Goal: Information Seeking & Learning: Learn about a topic

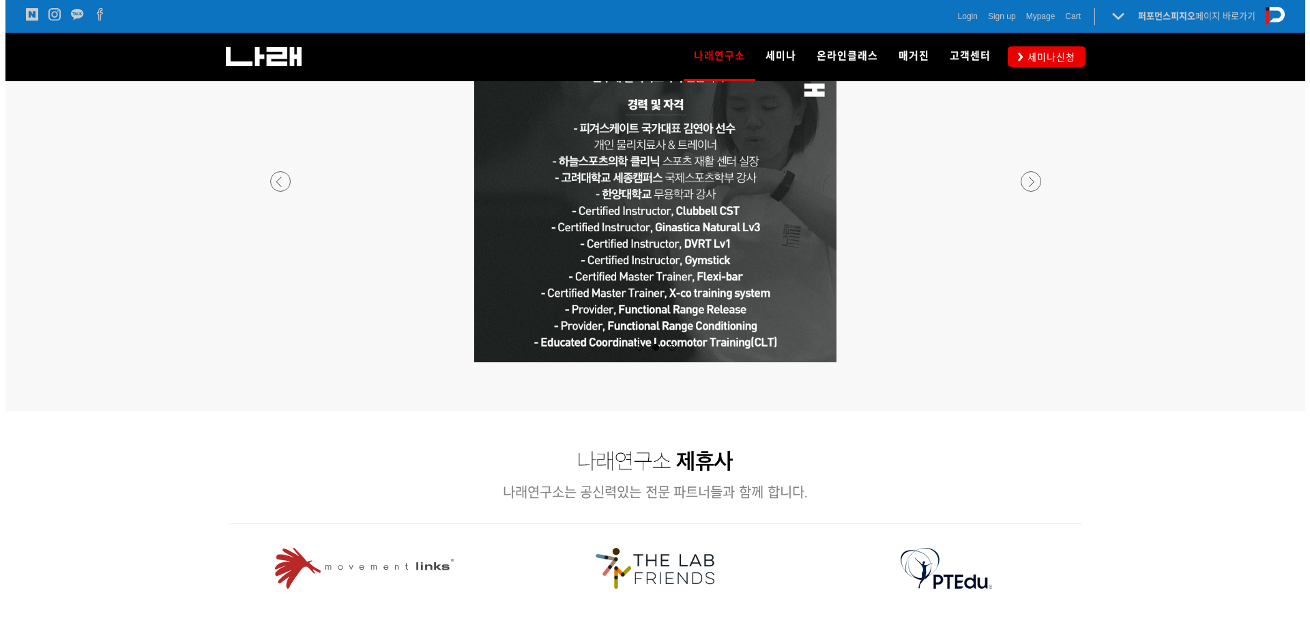
scroll to position [1638, 0]
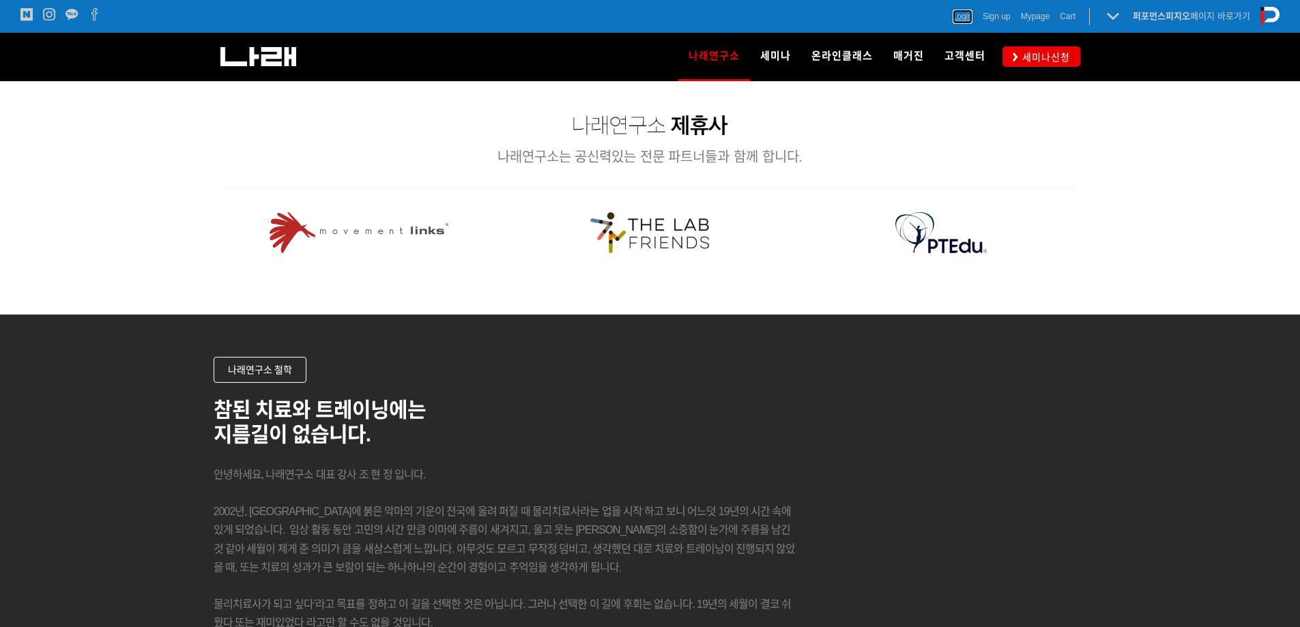
click at [960, 18] on span "Login" at bounding box center [963, 17] width 20 height 14
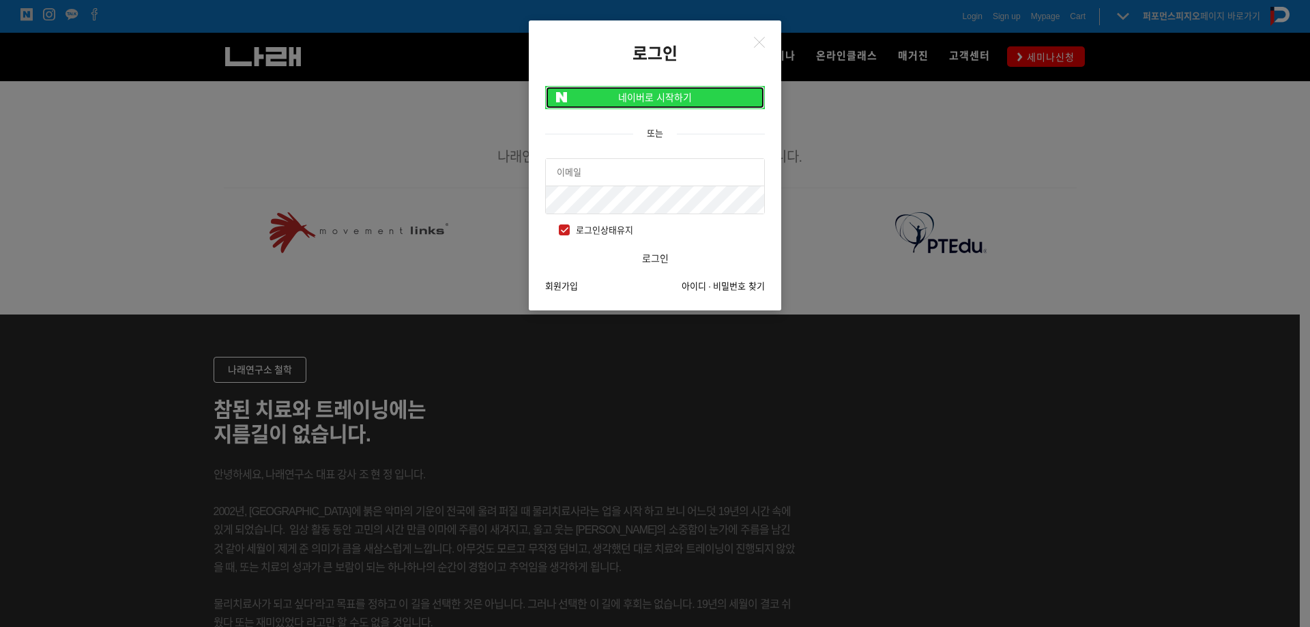
click at [677, 98] on link "네이버로 시작하기" at bounding box center [655, 97] width 220 height 23
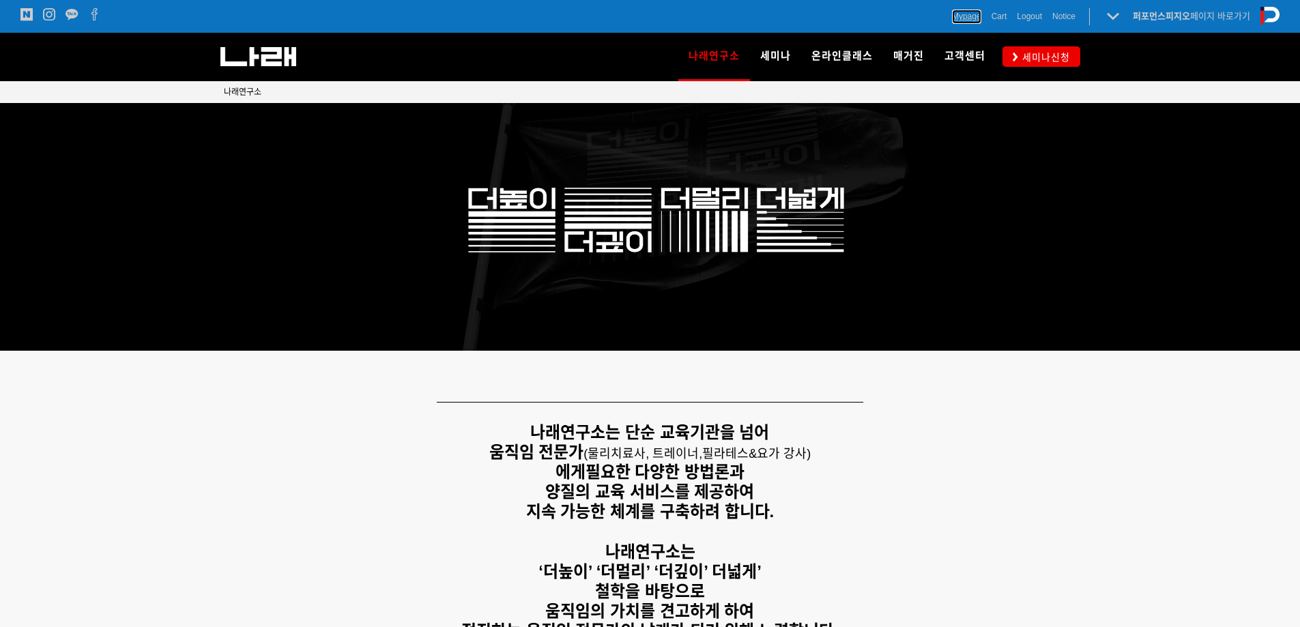
click at [961, 18] on span "Mypage" at bounding box center [966, 17] width 29 height 14
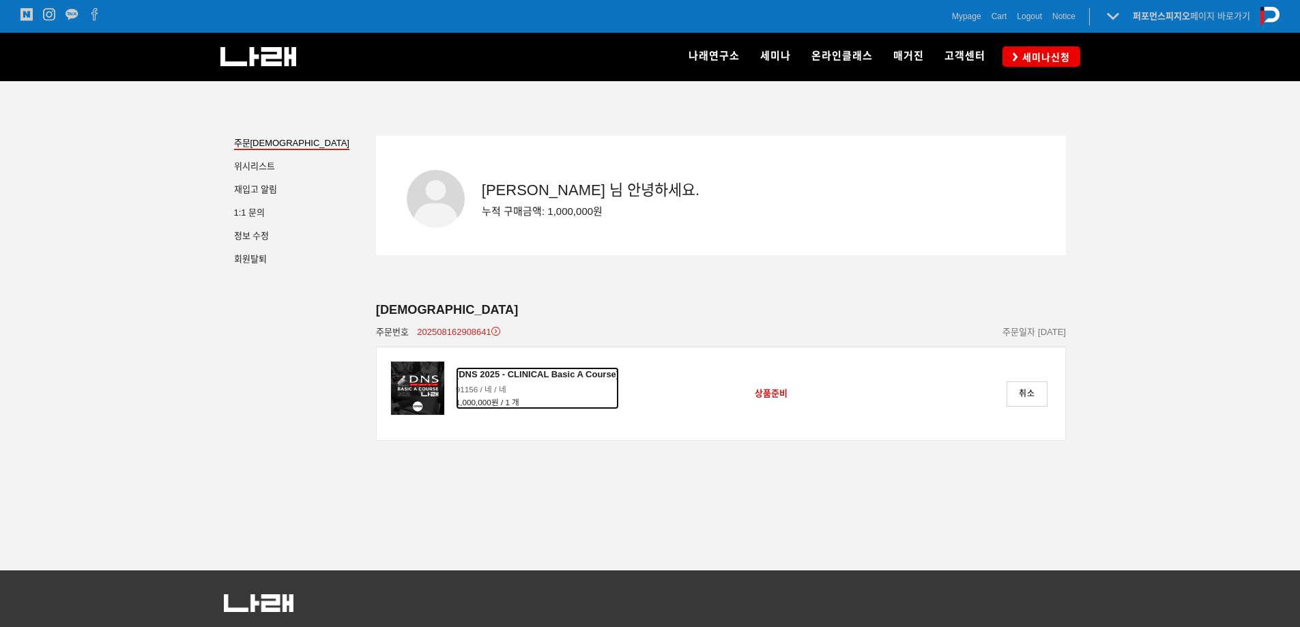
click at [547, 373] on div "[DNS 2025 - CLINICAL Basic A Course]" at bounding box center [537, 374] width 163 height 15
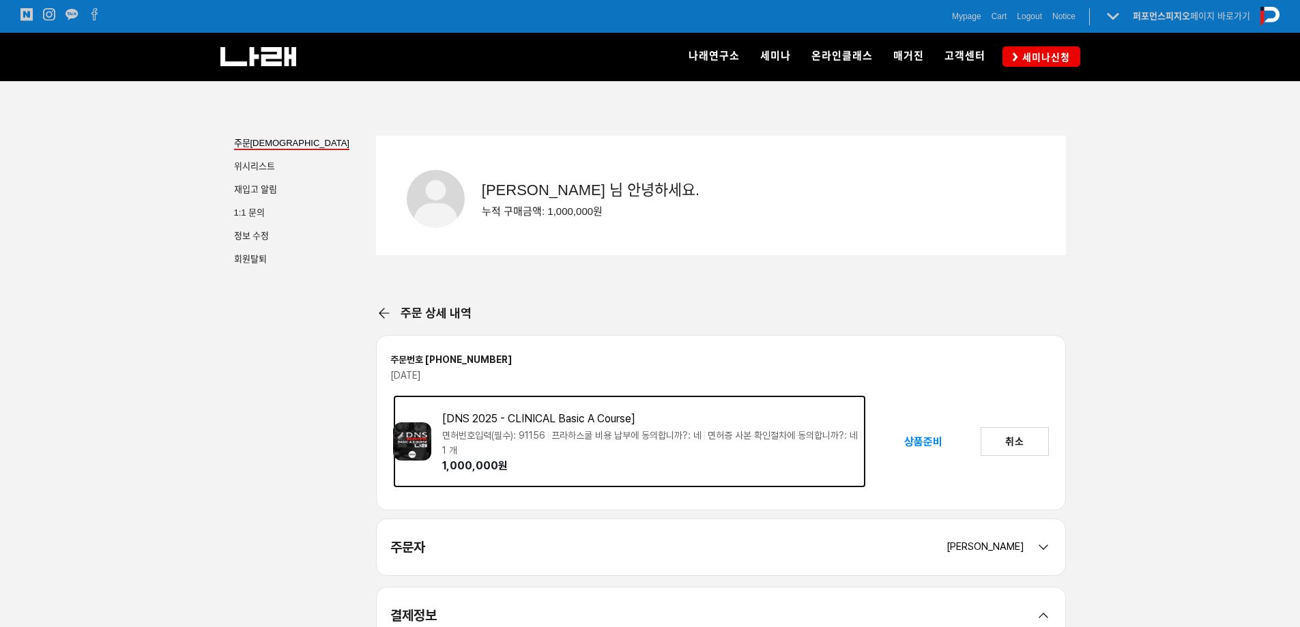
click at [467, 420] on div "[DNS 2025 - CLINICAL Basic A Course]" at bounding box center [654, 419] width 425 height 15
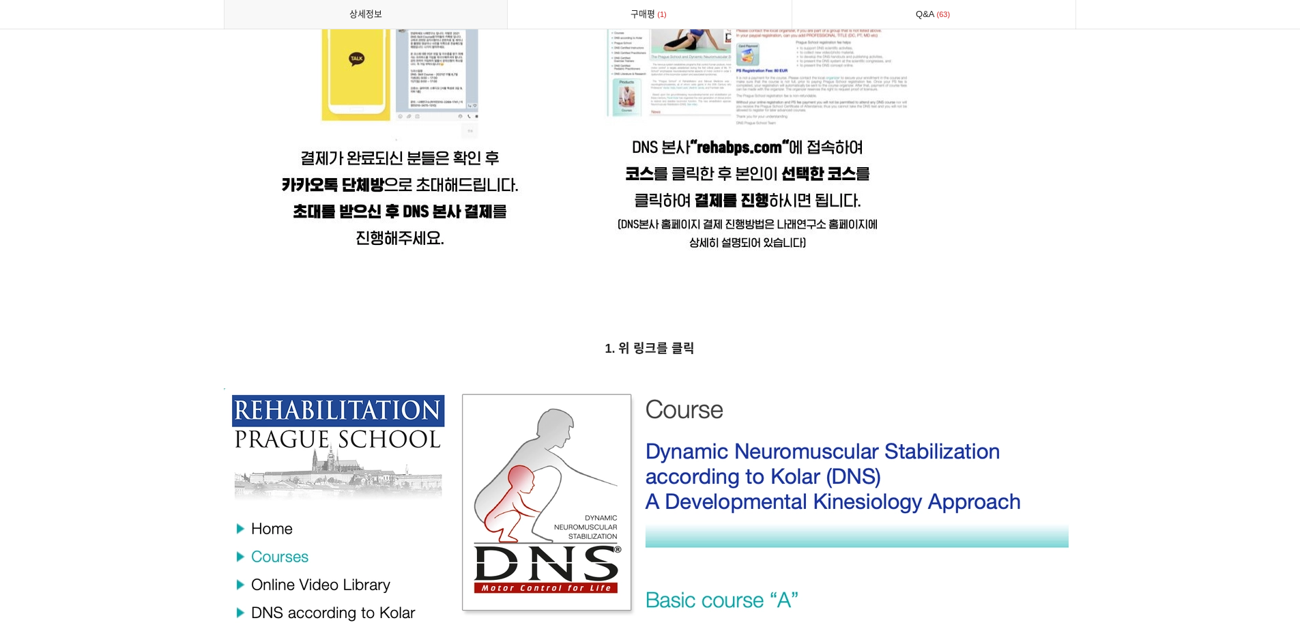
scroll to position [4300, 0]
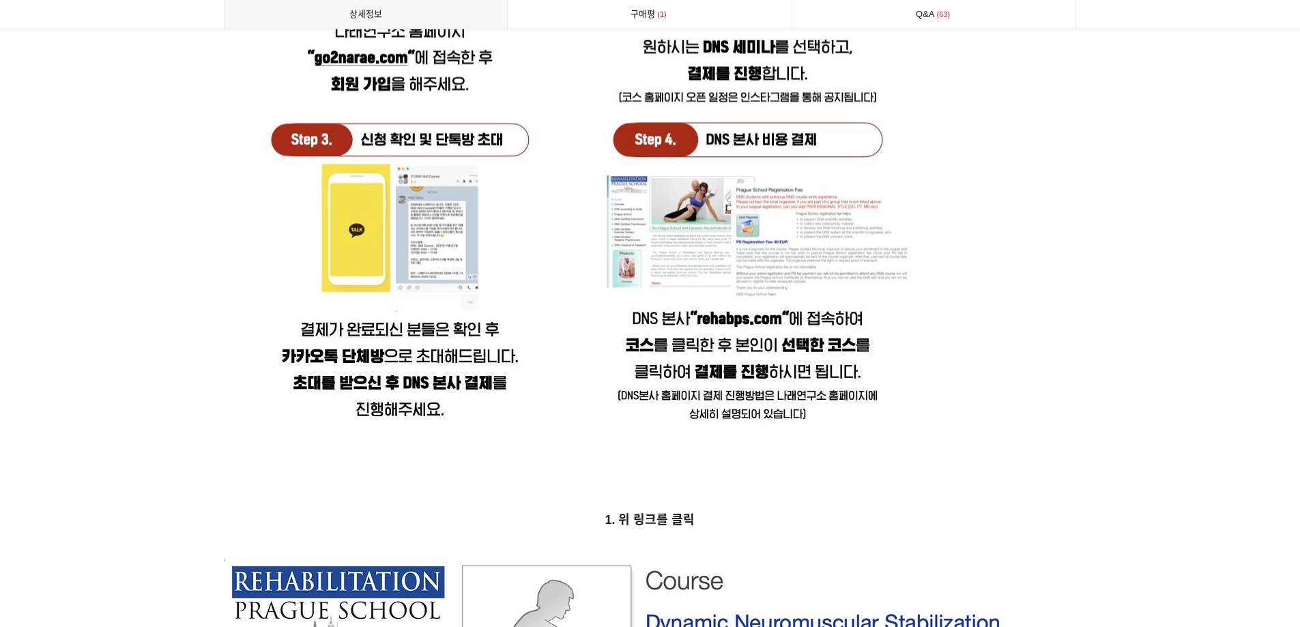
click at [649, 519] on div "DNS(Dynamic Neuromuscular Stabilization / 동적신경근 안정화 운동) 는 발달운동학(Developmental K…" at bounding box center [650, 59] width 853 height 6660
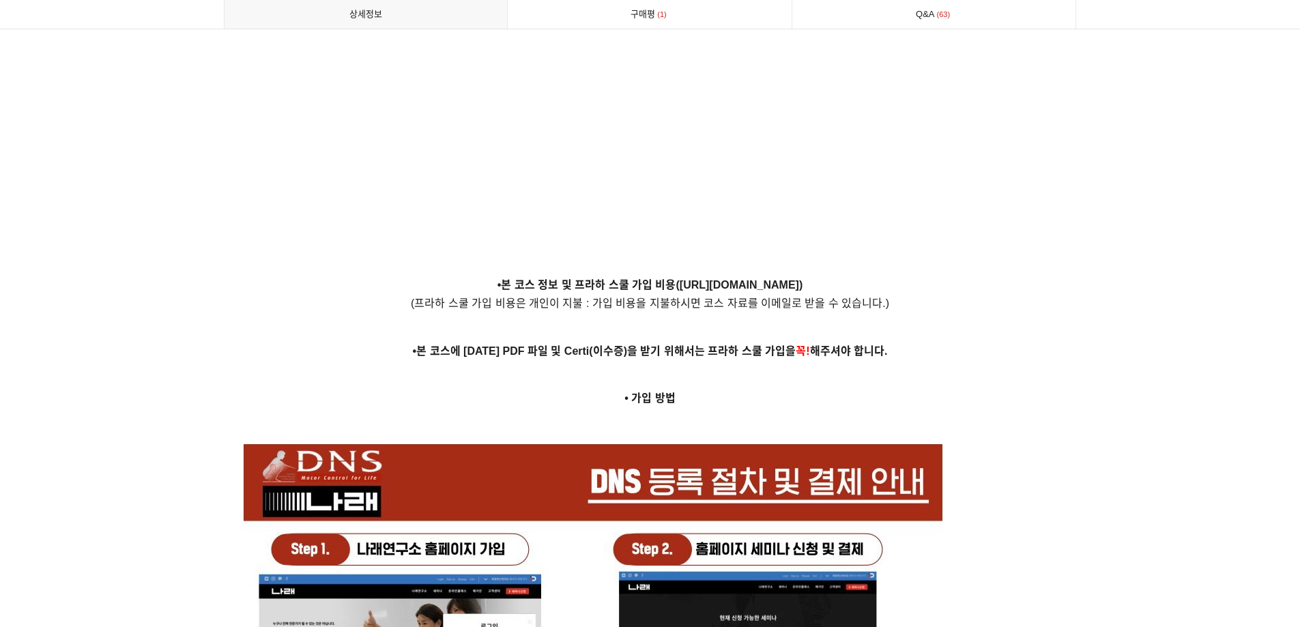
scroll to position [3276, 0]
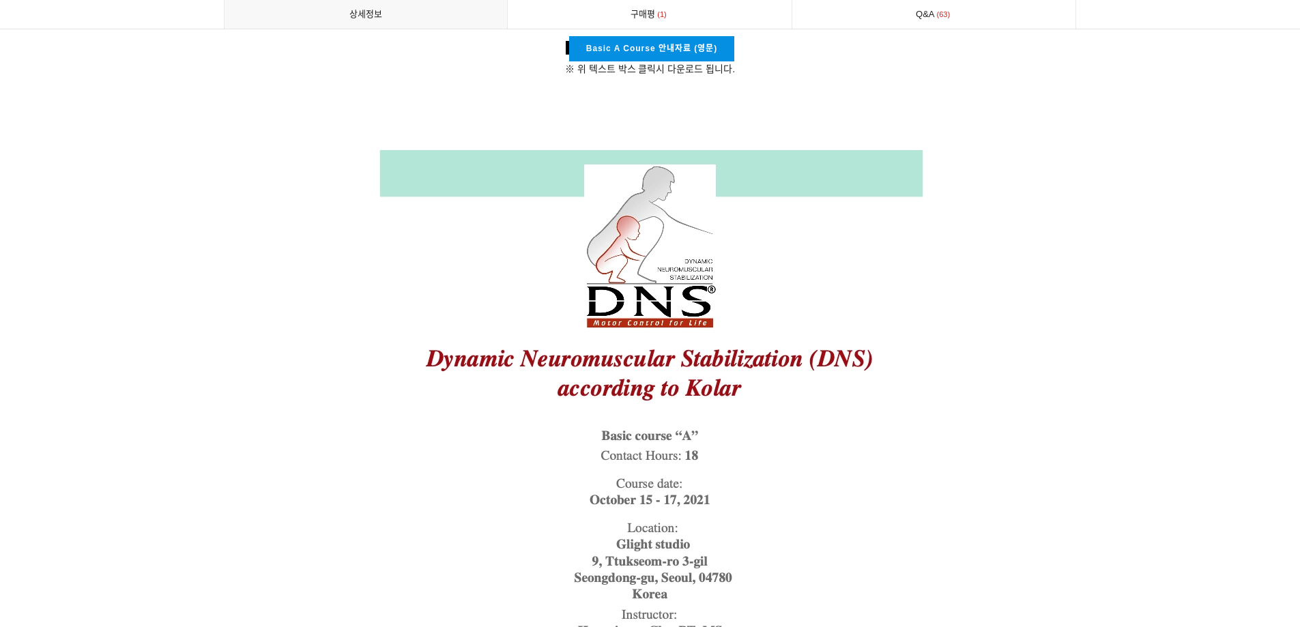
click at [628, 343] on img at bounding box center [650, 534] width 547 height 769
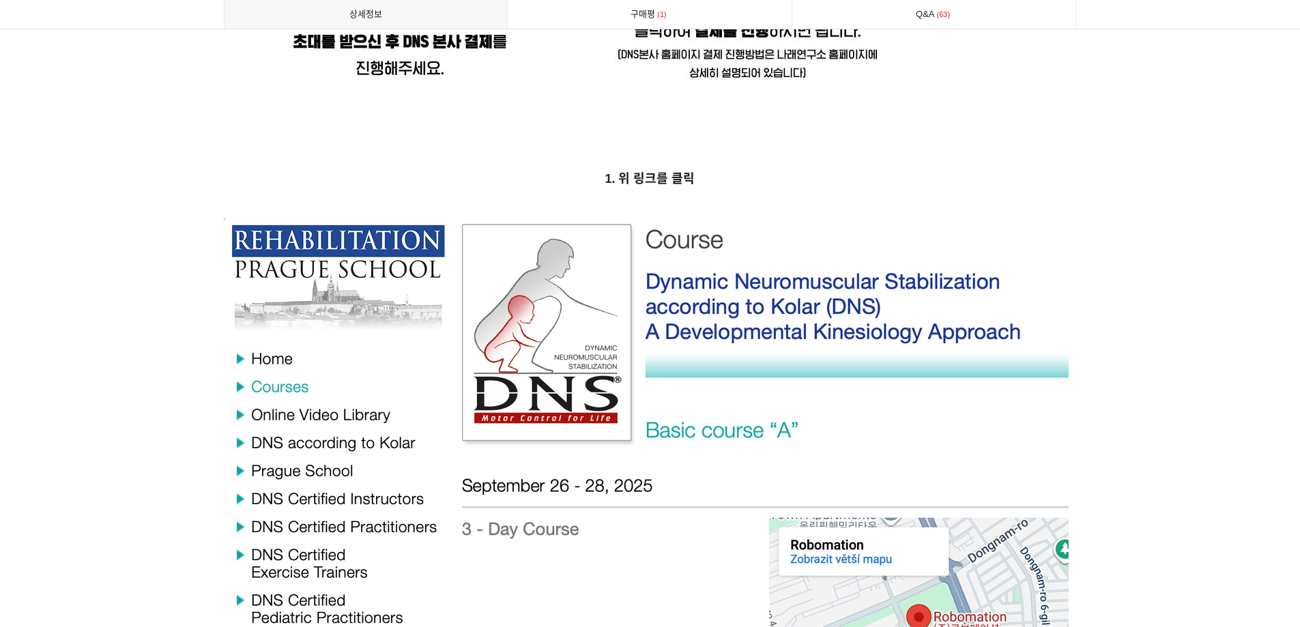
scroll to position [4300, 0]
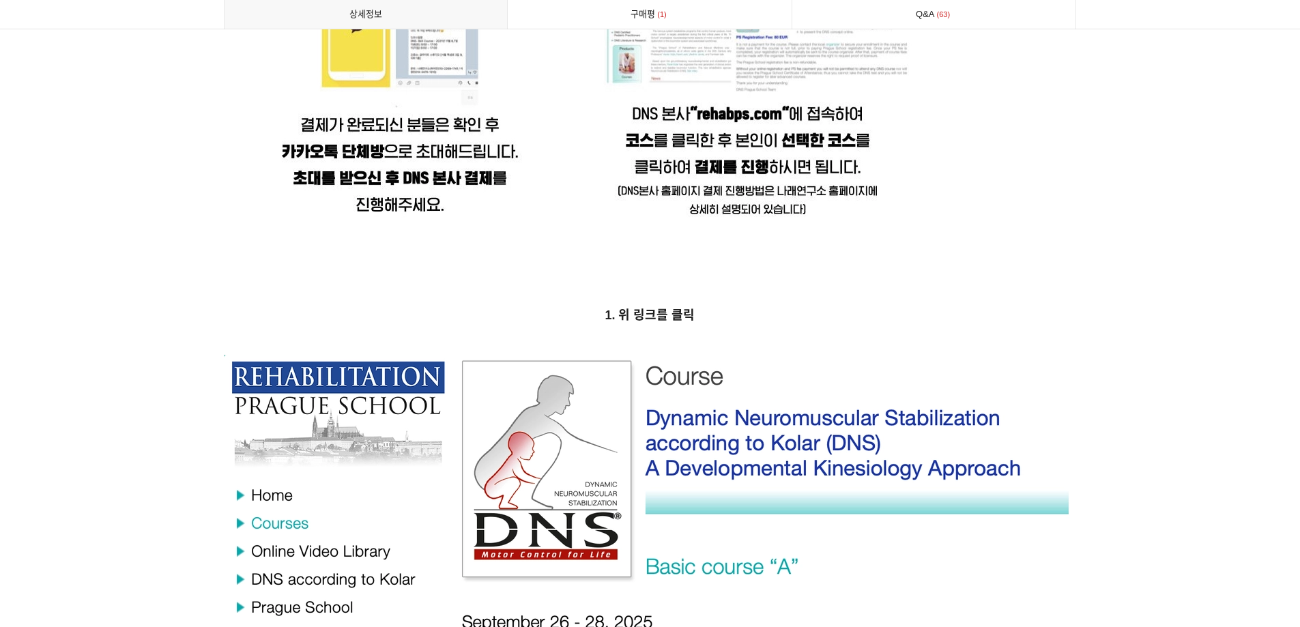
click at [654, 309] on strong "1. 위 링크를 클릭" at bounding box center [650, 316] width 90 height 14
click at [634, 309] on strong "1. 위 링크를 클릭" at bounding box center [650, 316] width 90 height 14
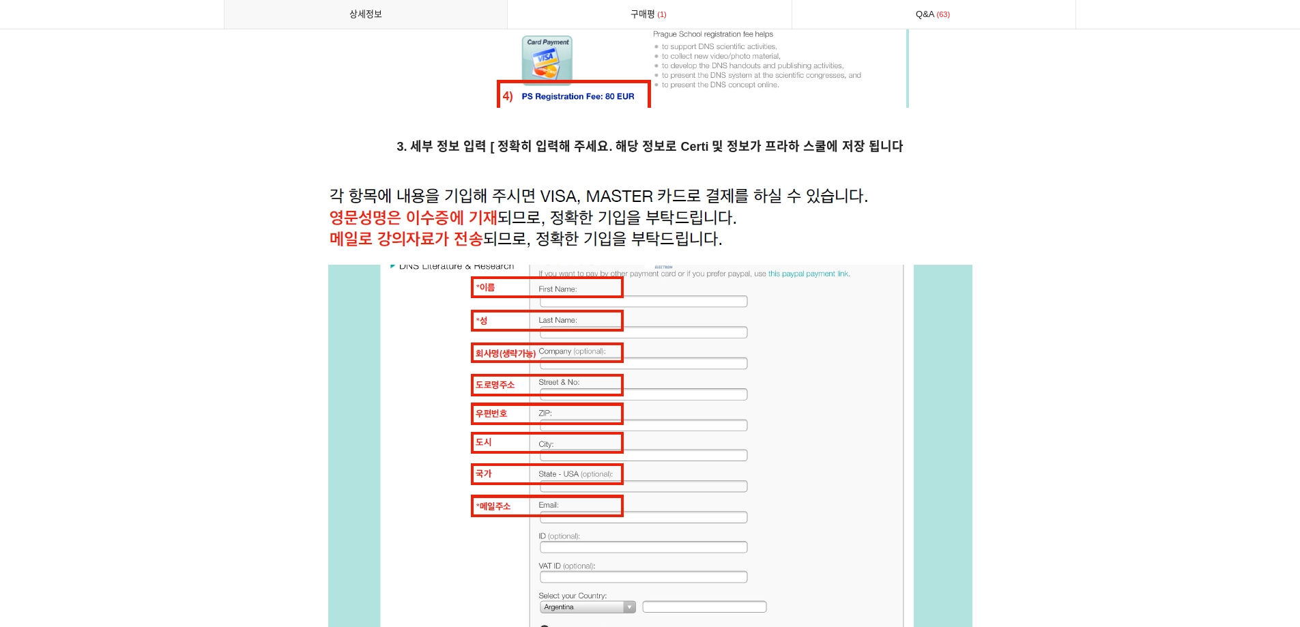
scroll to position [5529, 0]
